Goal: Task Accomplishment & Management: Use online tool/utility

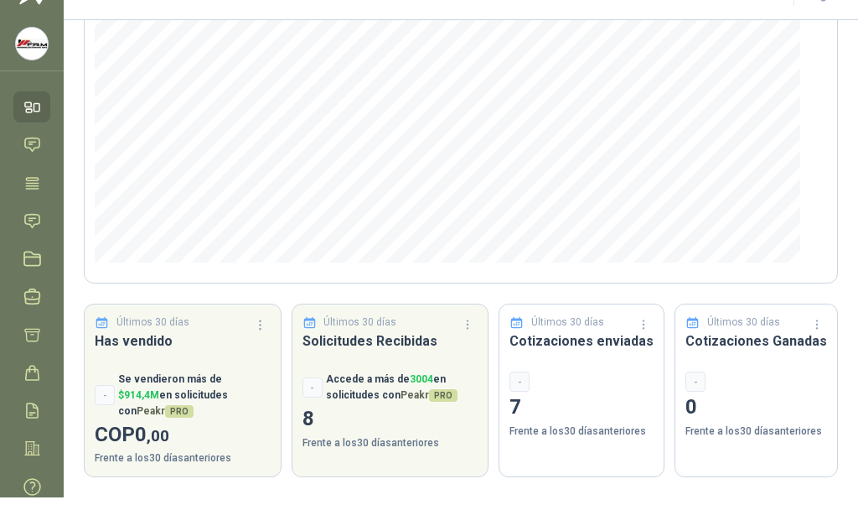
scroll to position [52, 0]
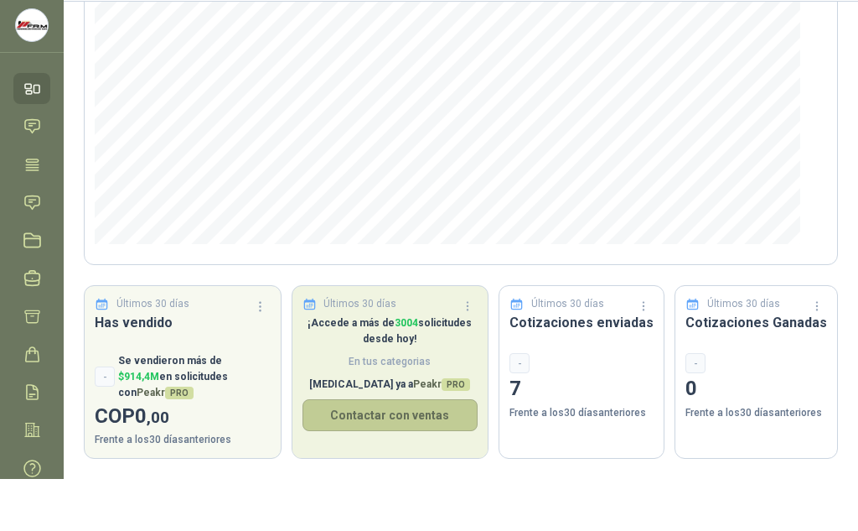
click at [365, 407] on button "Contactar con ventas" at bounding box center [391, 415] width 176 height 32
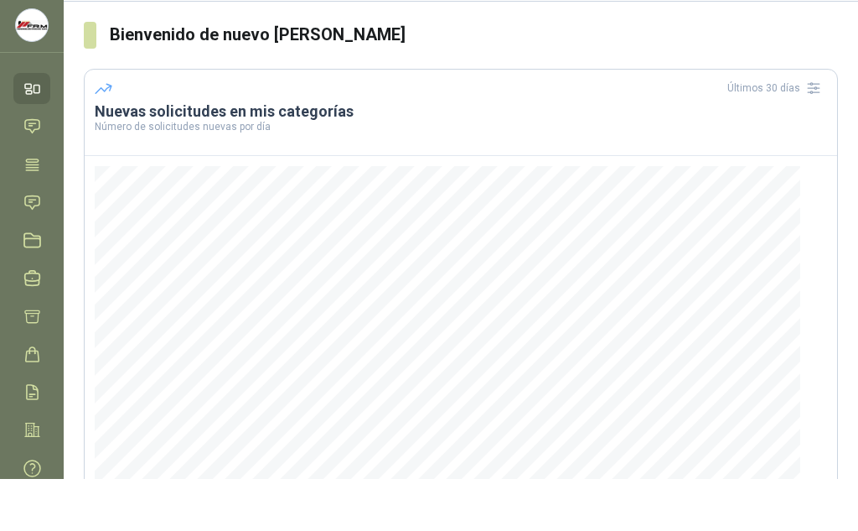
scroll to position [0, 0]
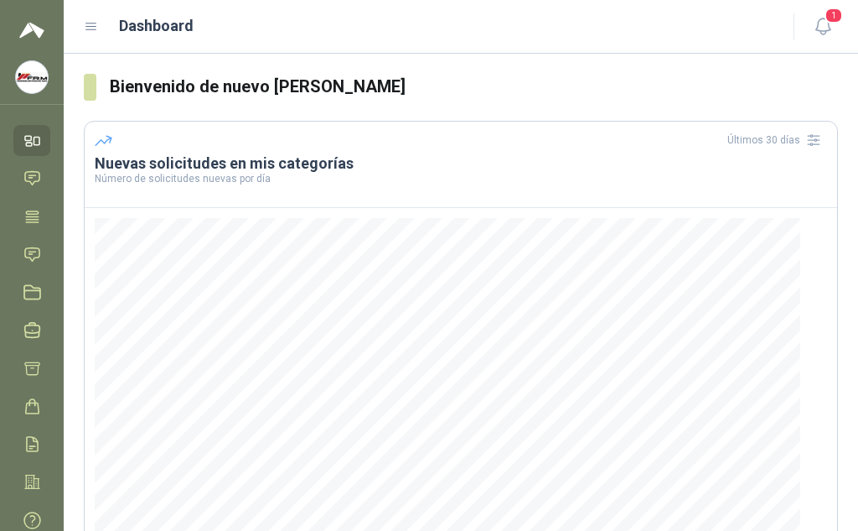
click at [32, 78] on img at bounding box center [32, 77] width 32 height 32
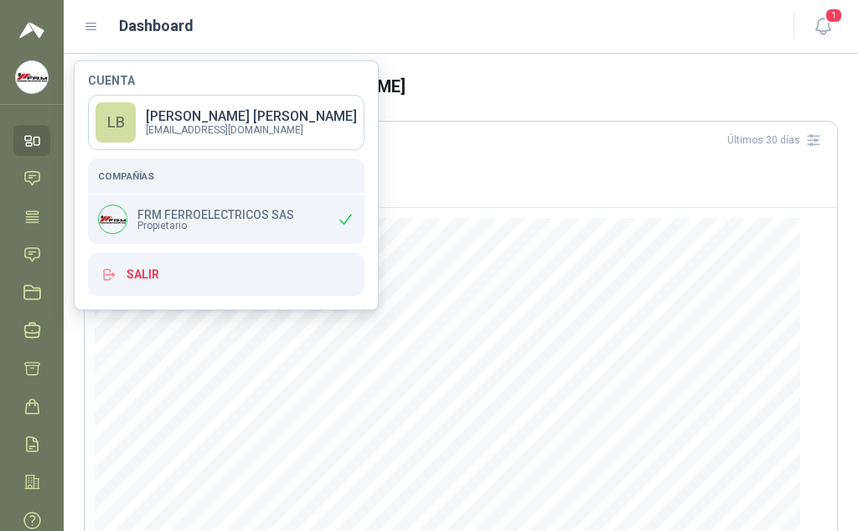
click at [222, 226] on span "Propietario" at bounding box center [215, 225] width 157 height 10
click at [825, 22] on span "1" at bounding box center [834, 16] width 18 height 16
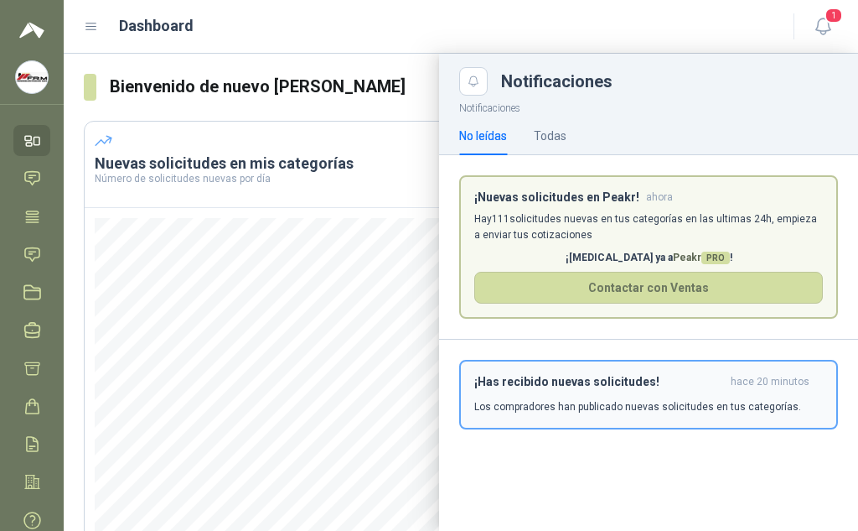
click at [582, 390] on div "¡Has recibido nuevas solicitudes! hace 20 minutos Los compradores han publicado…" at bounding box center [648, 394] width 349 height 39
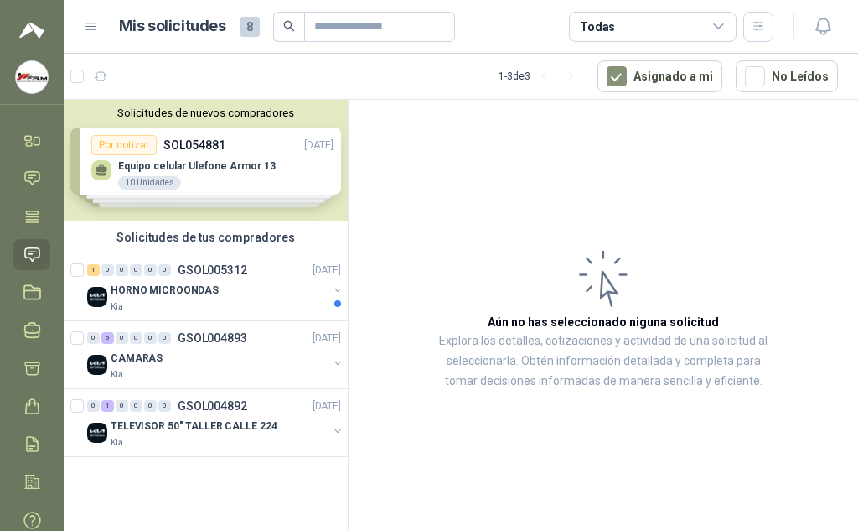
click at [173, 164] on div "Solicitudes de nuevos compradores Por cotizar SOL054881 [DATE] Equipo celular U…" at bounding box center [206, 161] width 284 height 122
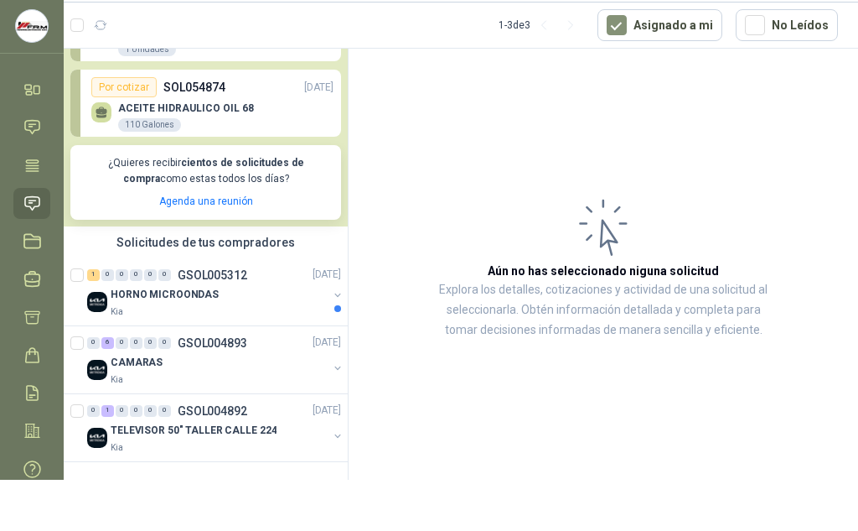
scroll to position [52, 0]
click at [189, 286] on p "HORNO MICROONDAS" at bounding box center [165, 294] width 108 height 16
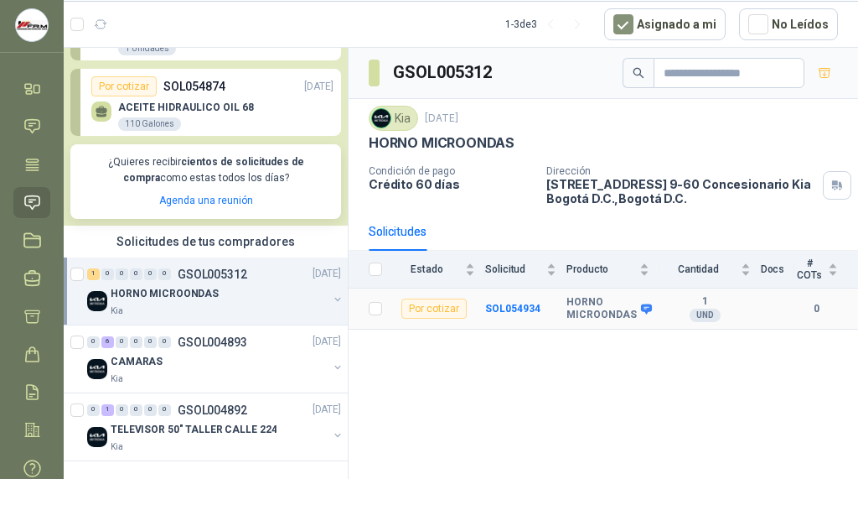
click at [579, 308] on b "HORNO MICROONDAS" at bounding box center [602, 309] width 70 height 26
click at [513, 308] on b "SOL054934" at bounding box center [512, 309] width 55 height 12
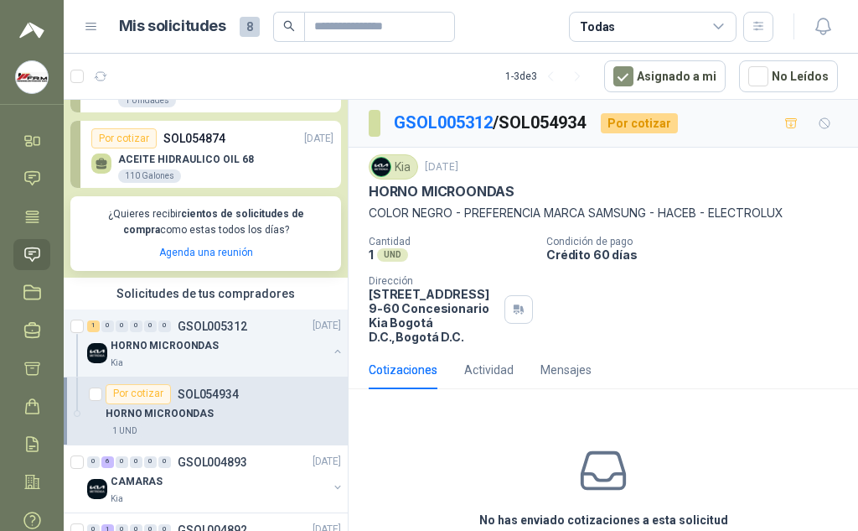
click at [521, 210] on p "COLOR NEGRO - PREFERENCIA MARCA SAMSUNG - HACEB - ELECTROLUX" at bounding box center [603, 213] width 469 height 18
click at [146, 416] on p "HORNO MICROONDAS" at bounding box center [160, 414] width 108 height 16
click at [140, 407] on p "HORNO MICROONDAS" at bounding box center [160, 414] width 108 height 16
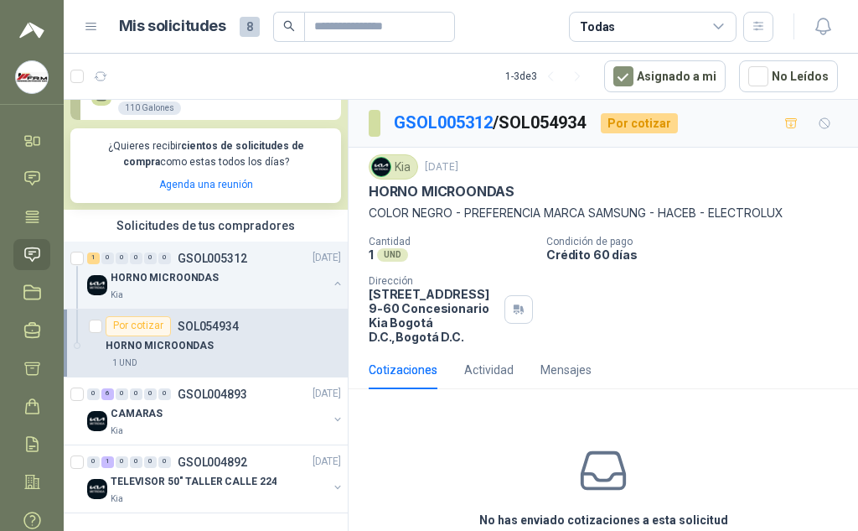
drag, startPoint x: 591, startPoint y: 231, endPoint x: 629, endPoint y: 206, distance: 45.3
